Goal: Task Accomplishment & Management: Manage account settings

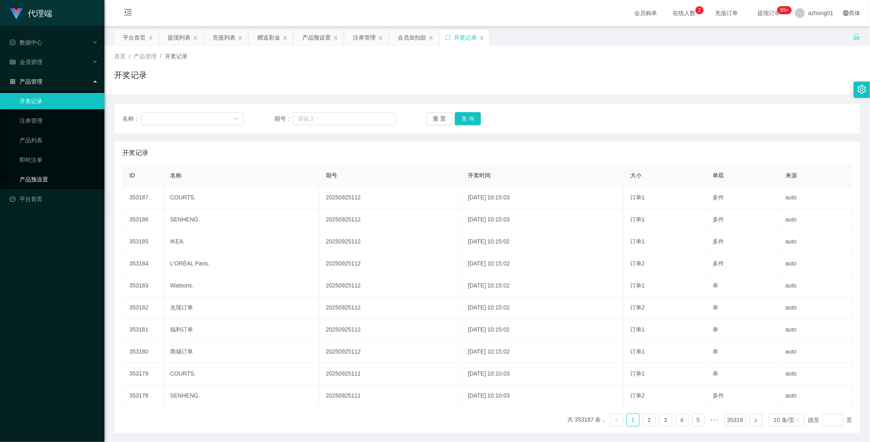
click at [42, 174] on link "产品预设置" at bounding box center [59, 179] width 78 height 16
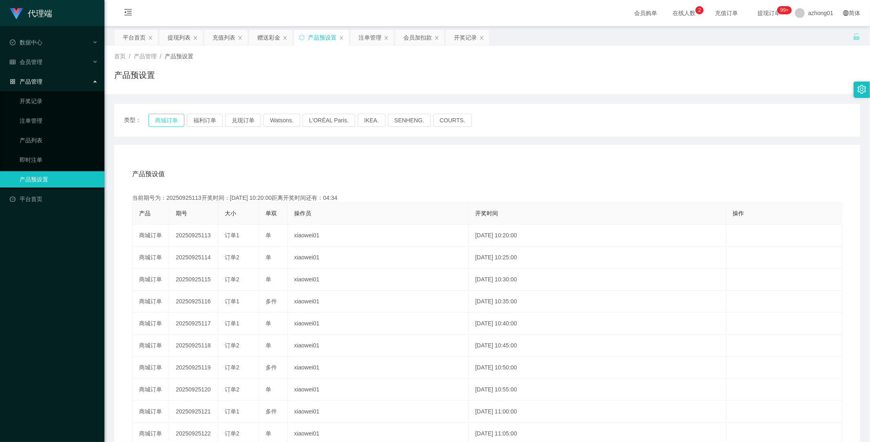
click at [170, 121] on button "商城订单" at bounding box center [166, 120] width 36 height 13
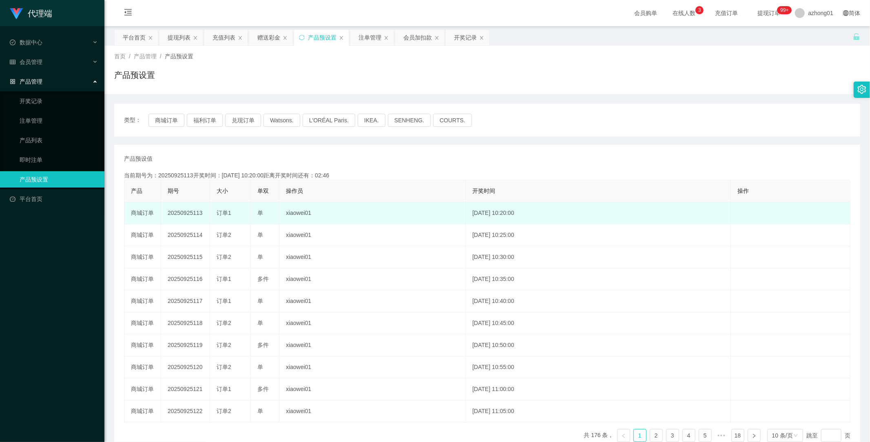
click at [183, 209] on td "20250925113" at bounding box center [185, 213] width 49 height 22
copy td "20250925113"
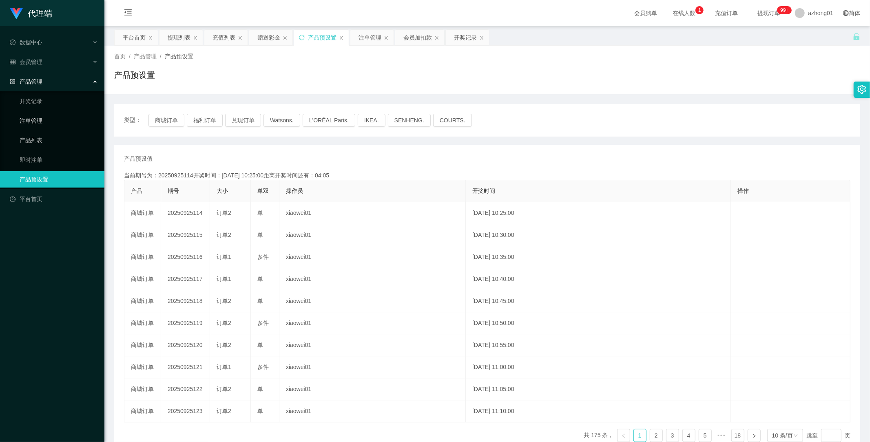
click at [42, 119] on link "注单管理" at bounding box center [59, 121] width 78 height 16
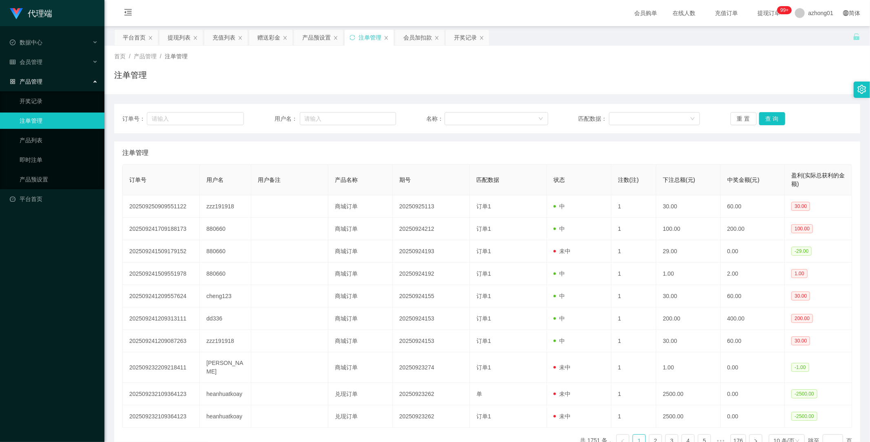
click at [40, 78] on span "产品管理" at bounding box center [26, 81] width 33 height 7
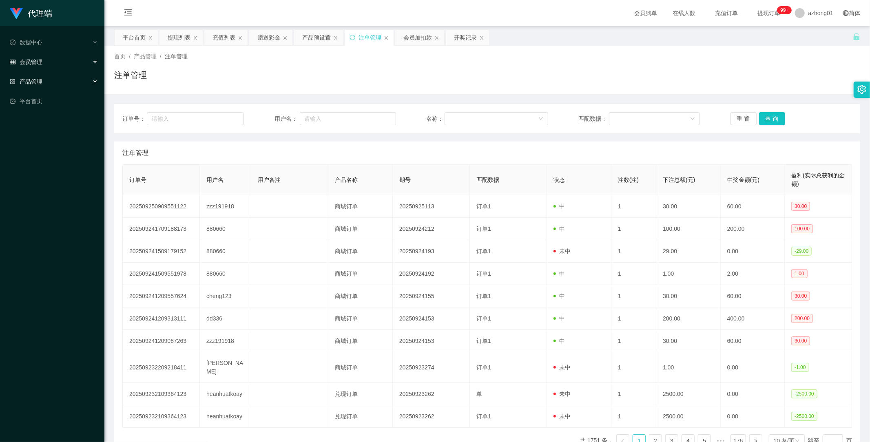
click at [38, 63] on span "会员管理" at bounding box center [26, 62] width 33 height 7
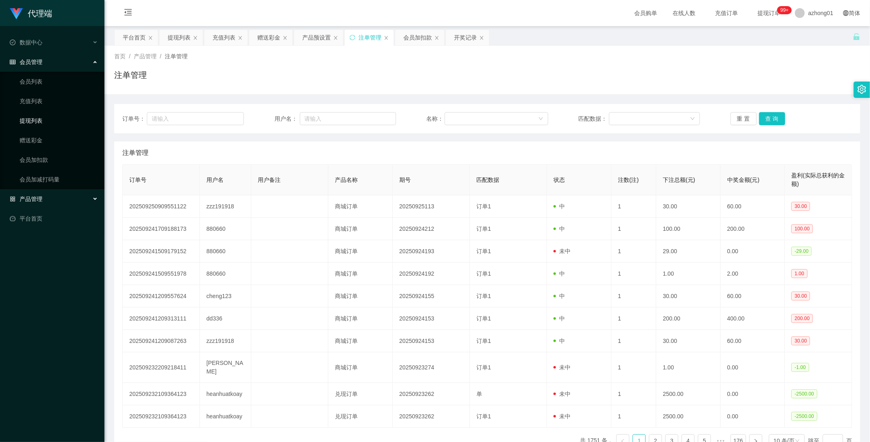
click at [33, 116] on link "提现列表" at bounding box center [59, 121] width 78 height 16
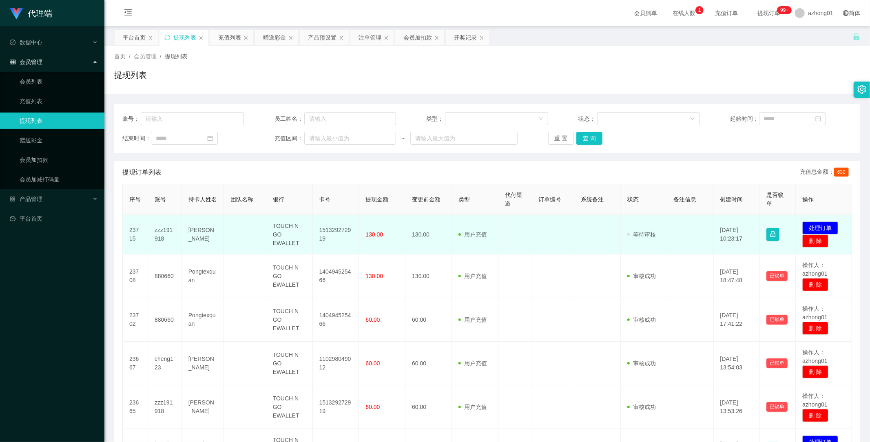
click at [329, 232] on td "151329272919" at bounding box center [336, 235] width 46 height 40
copy td "151329272919"
click at [814, 228] on button "处理订单" at bounding box center [820, 227] width 36 height 13
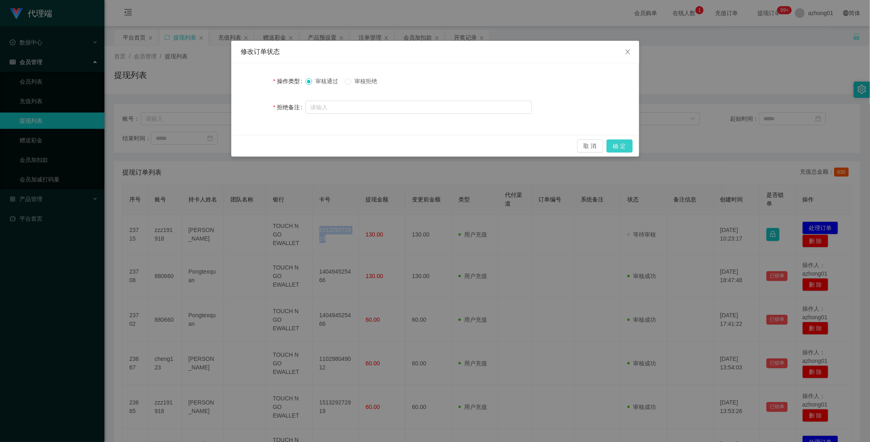
click at [615, 150] on button "确 定" at bounding box center [619, 145] width 26 height 13
